Goal: Task Accomplishment & Management: Complete application form

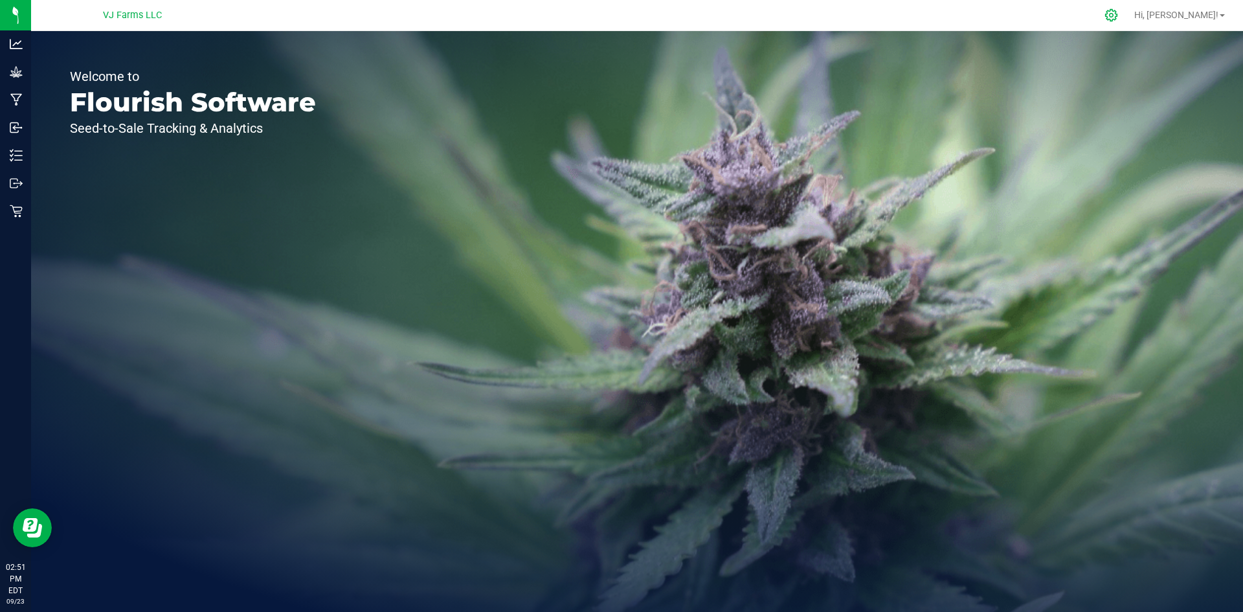
click at [1118, 14] on icon at bounding box center [1111, 15] width 14 height 14
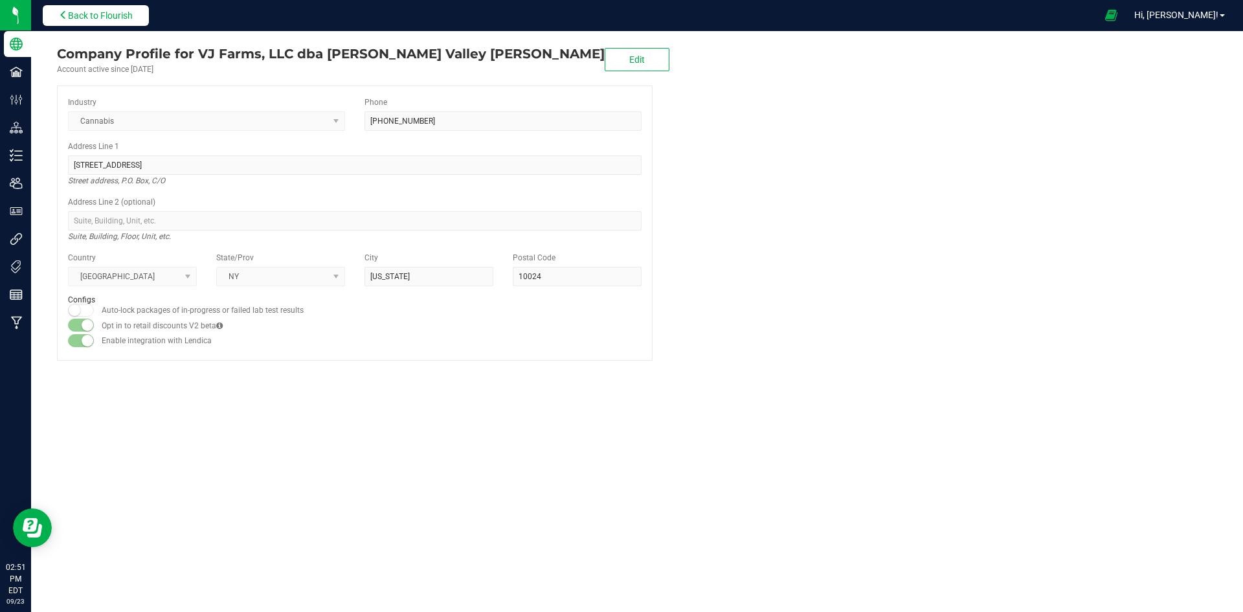
click at [82, 16] on span "Back to Flourish" at bounding box center [100, 15] width 65 height 10
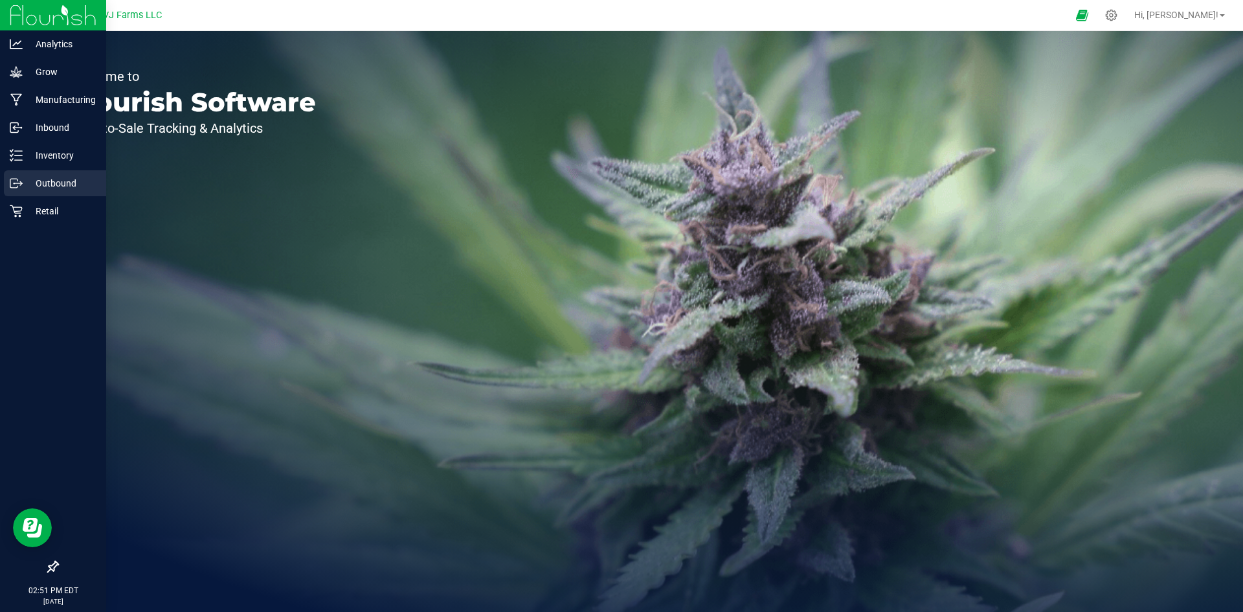
click at [41, 184] on p "Outbound" at bounding box center [62, 183] width 78 height 16
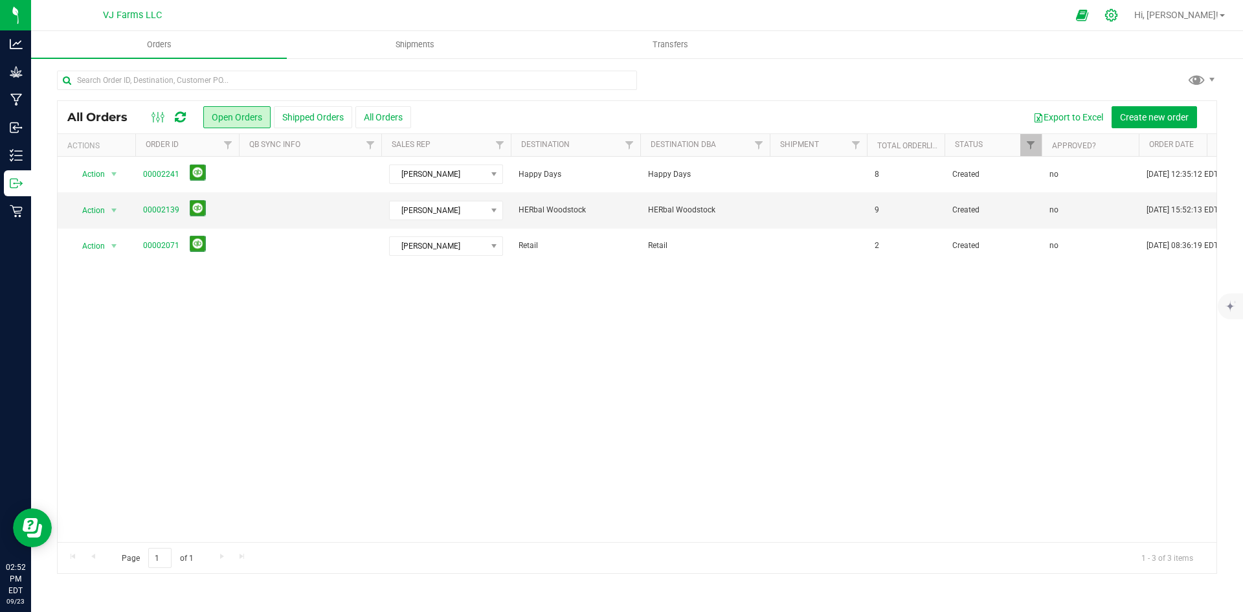
click at [1118, 17] on icon at bounding box center [1111, 15] width 14 height 14
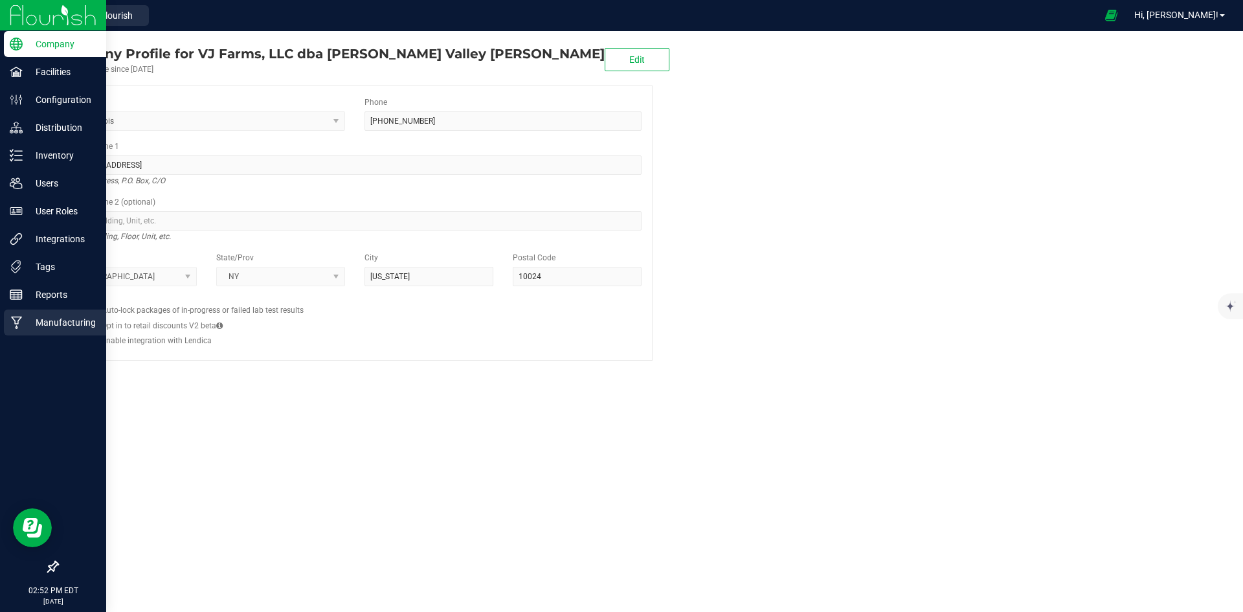
click at [47, 313] on div "Manufacturing" at bounding box center [55, 322] width 102 height 26
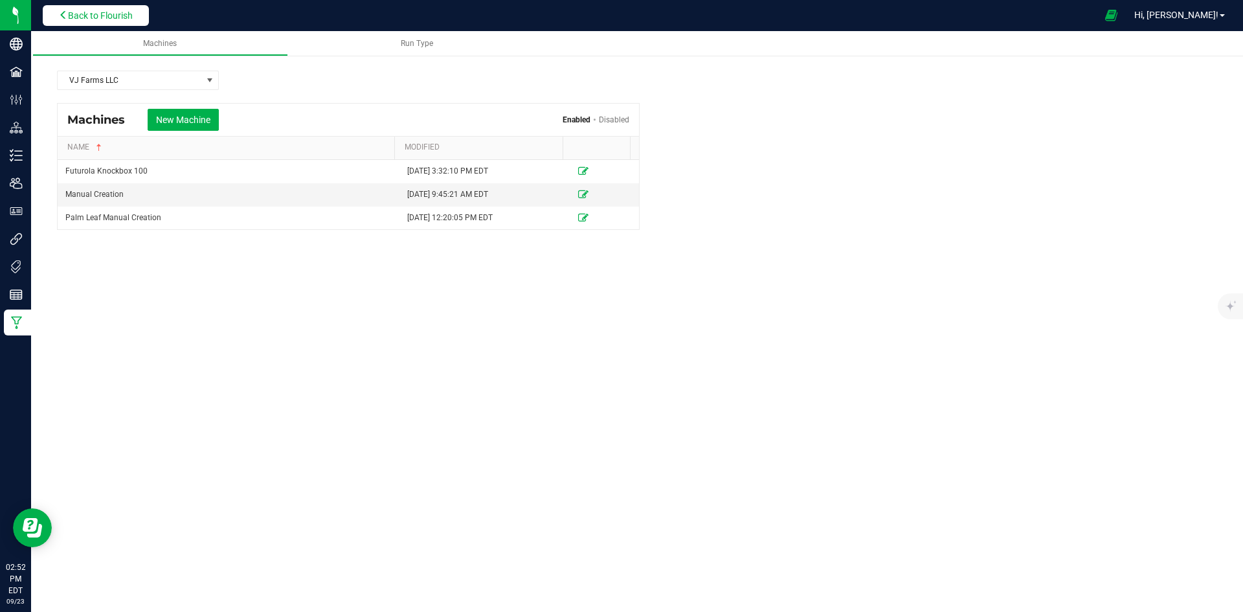
click at [104, 16] on span "Back to Flourish" at bounding box center [100, 15] width 65 height 10
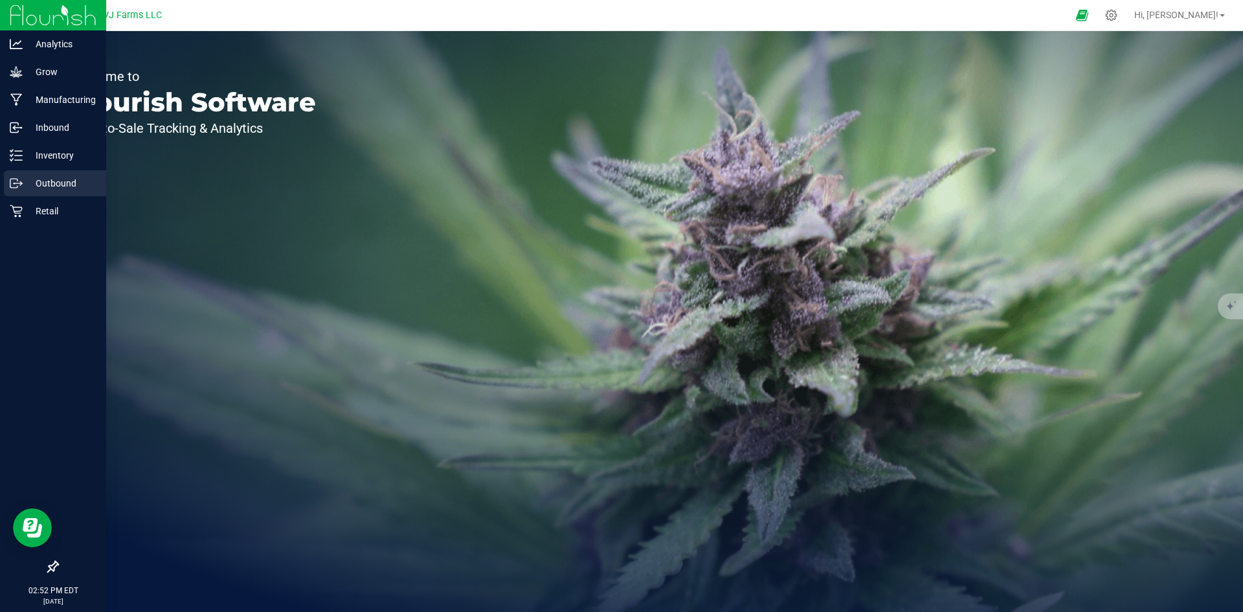
click at [45, 175] on p "Outbound" at bounding box center [62, 183] width 78 height 16
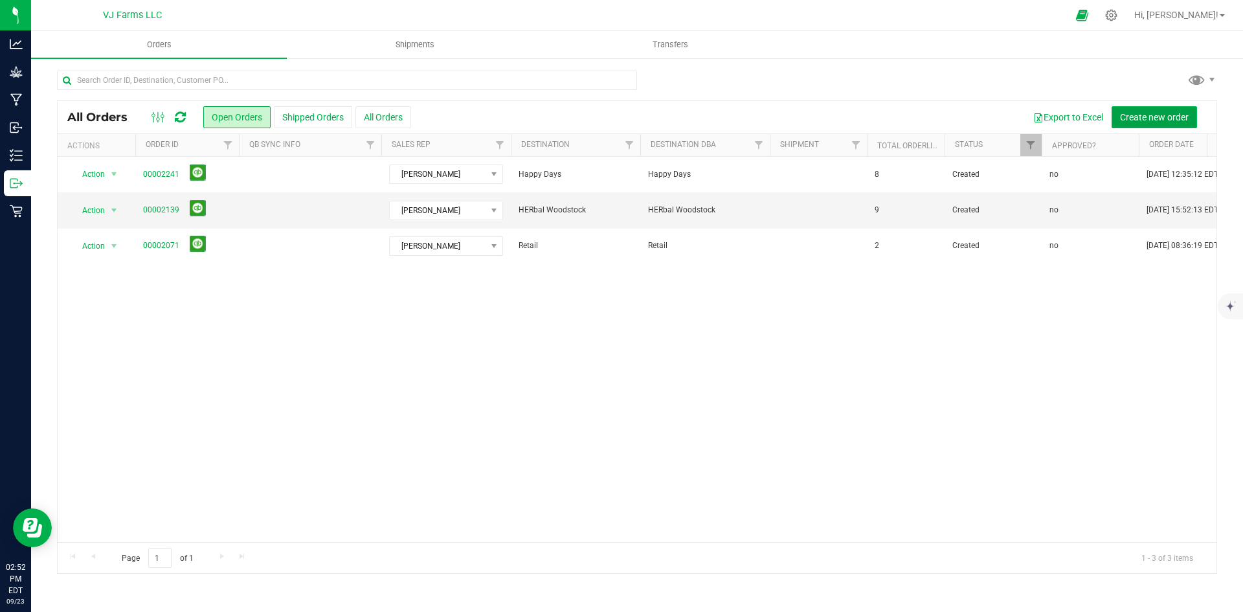
click at [1162, 112] on span "Create new order" at bounding box center [1154, 117] width 69 height 10
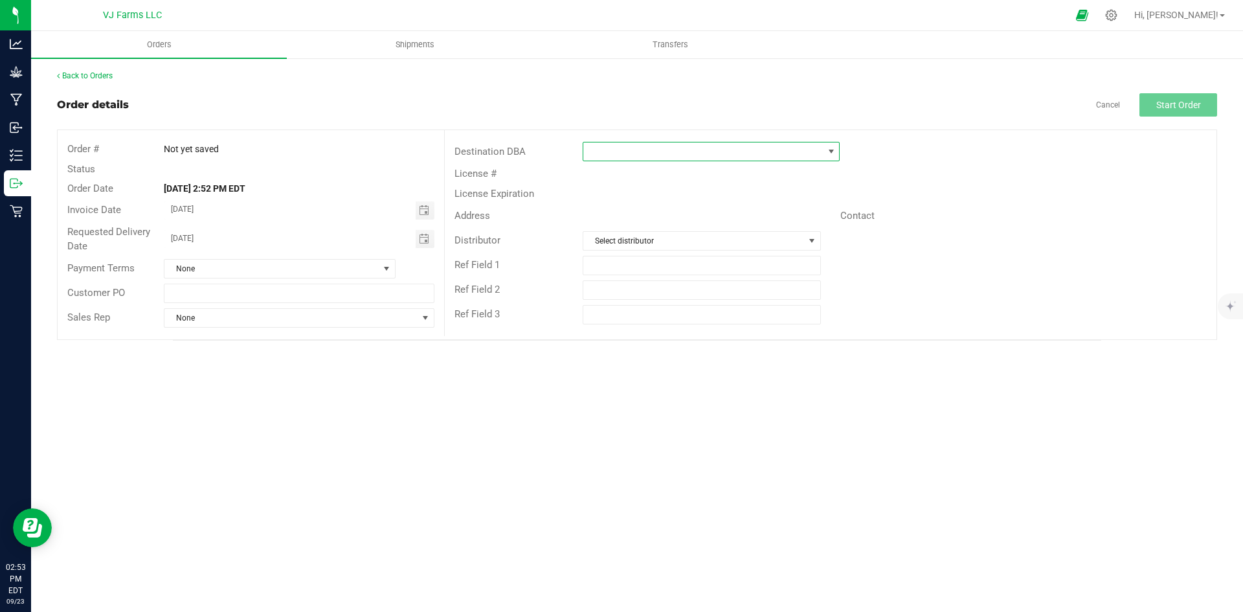
click at [828, 151] on span at bounding box center [831, 151] width 10 height 10
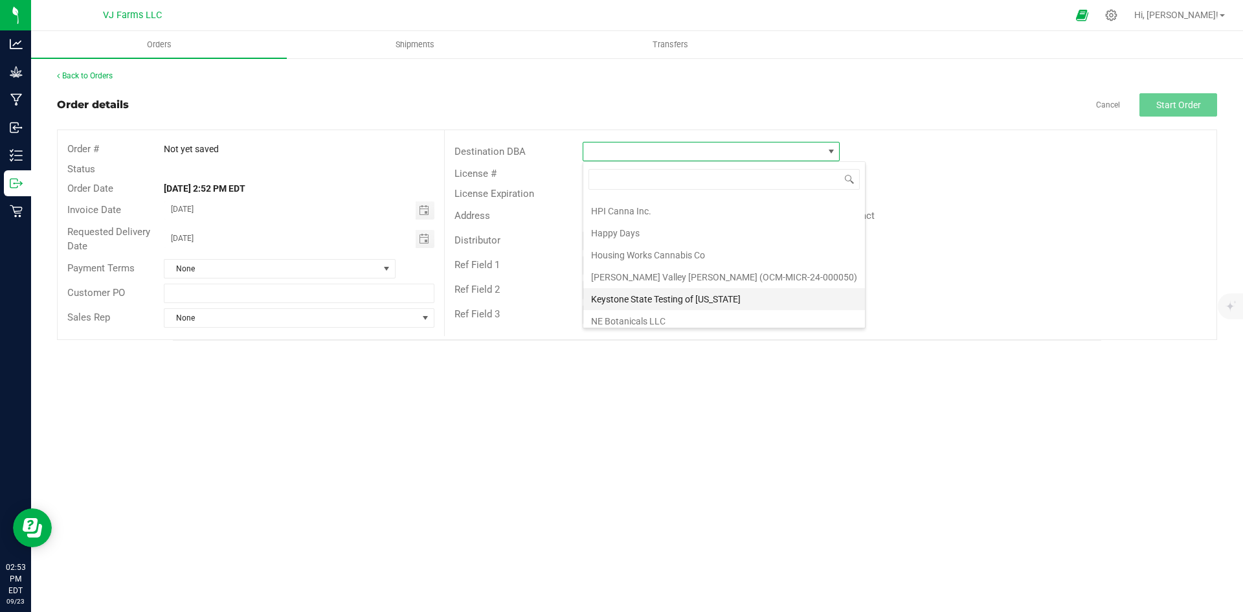
click at [648, 296] on li "Keystone State Testing of [US_STATE]" at bounding box center [724, 299] width 282 height 22
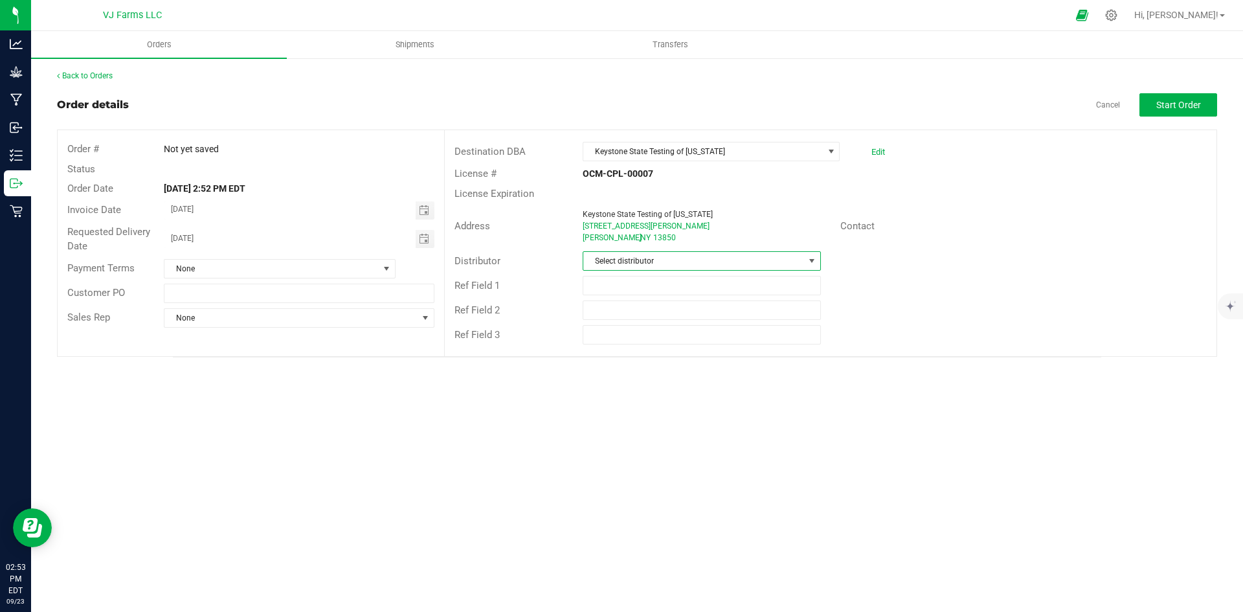
click at [809, 260] on span at bounding box center [811, 261] width 10 height 10
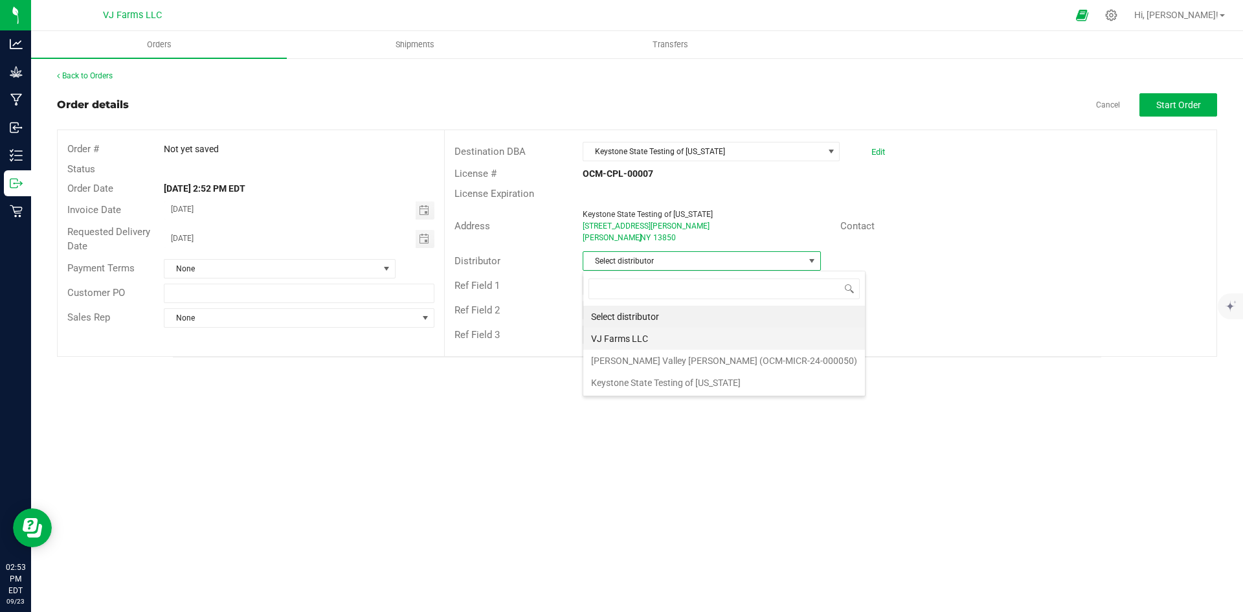
click at [632, 337] on li "VJ Farms LLC" at bounding box center [724, 339] width 282 height 22
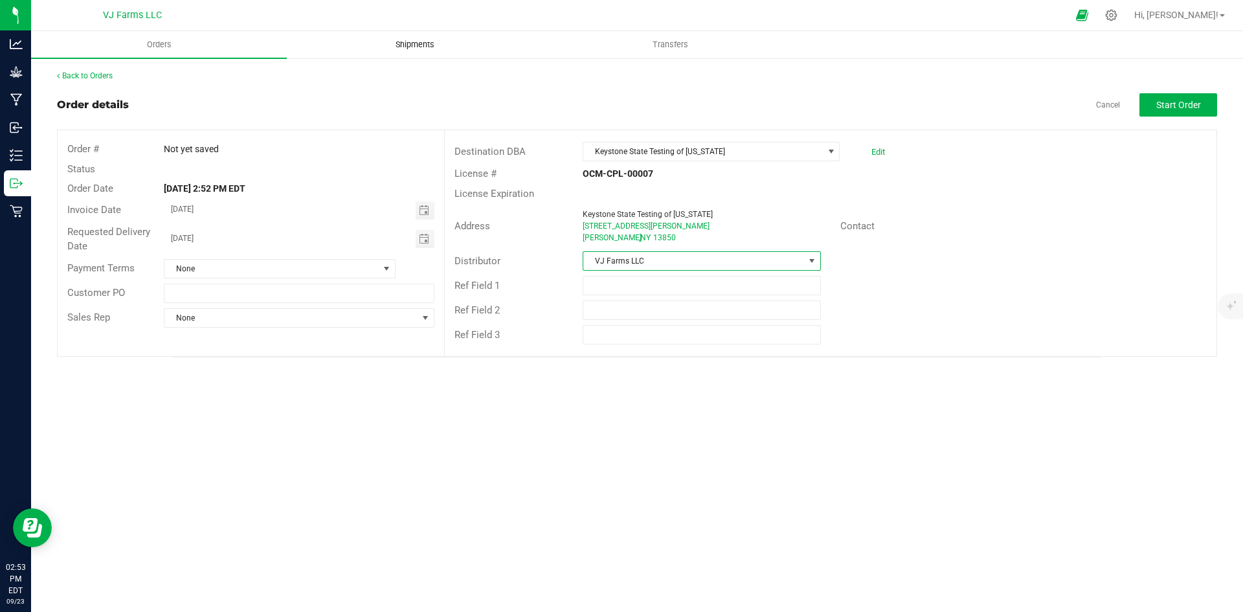
click at [385, 49] on span "Shipments" at bounding box center [415, 45] width 74 height 12
